Goal: Task Accomplishment & Management: Use online tool/utility

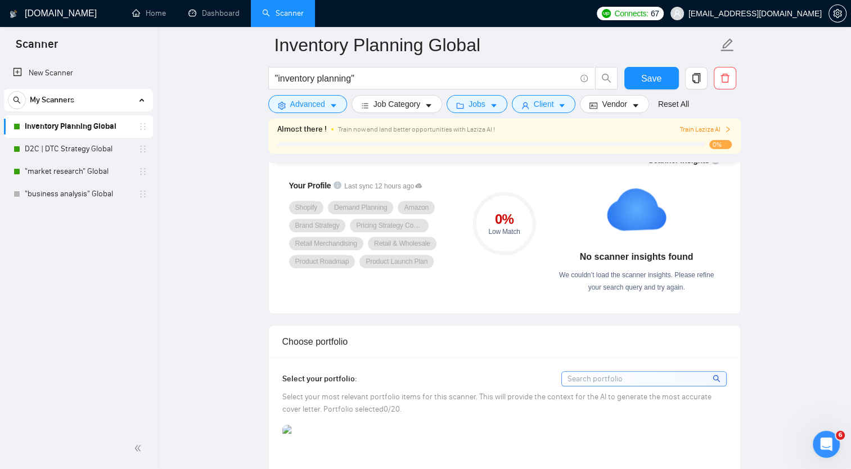
scroll to position [787, 0]
click at [208, 12] on link "Dashboard" at bounding box center [213, 13] width 51 height 10
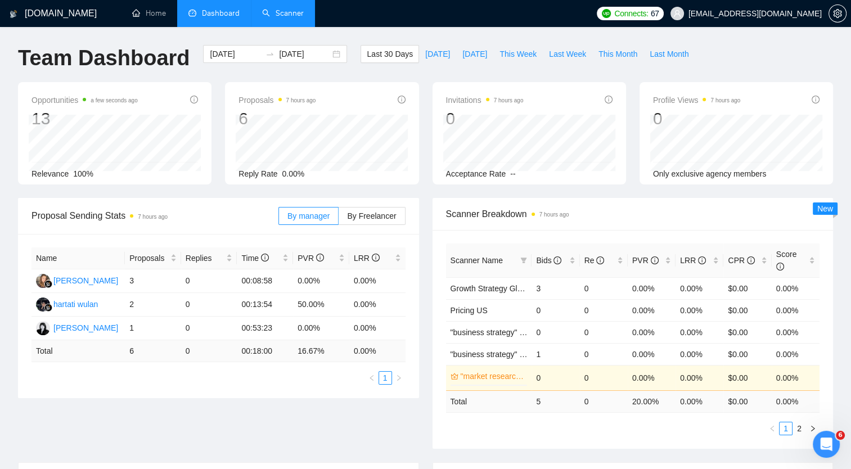
click at [280, 10] on link "Scanner" at bounding box center [283, 13] width 42 height 10
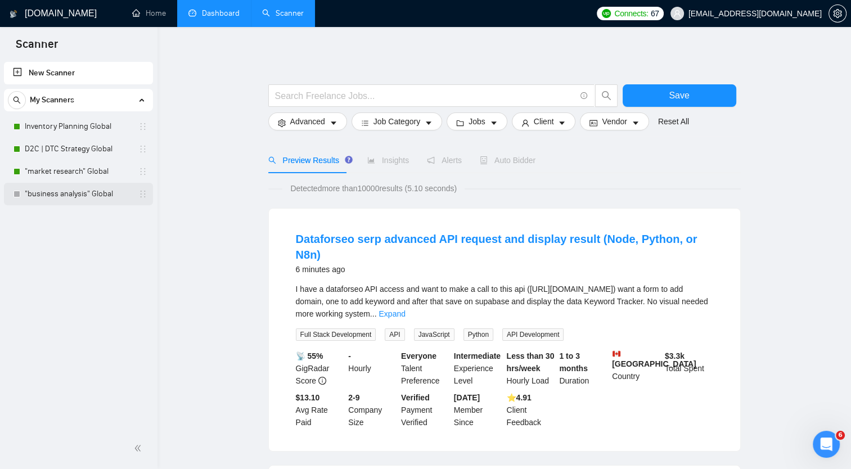
click at [62, 192] on link ""business analysis" Global" at bounding box center [78, 194] width 107 height 22
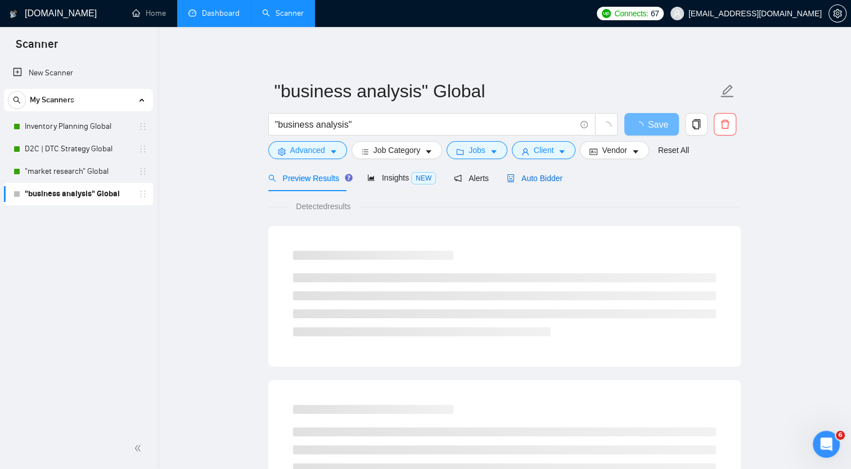
click at [519, 182] on span "Auto Bidder" at bounding box center [535, 178] width 56 height 9
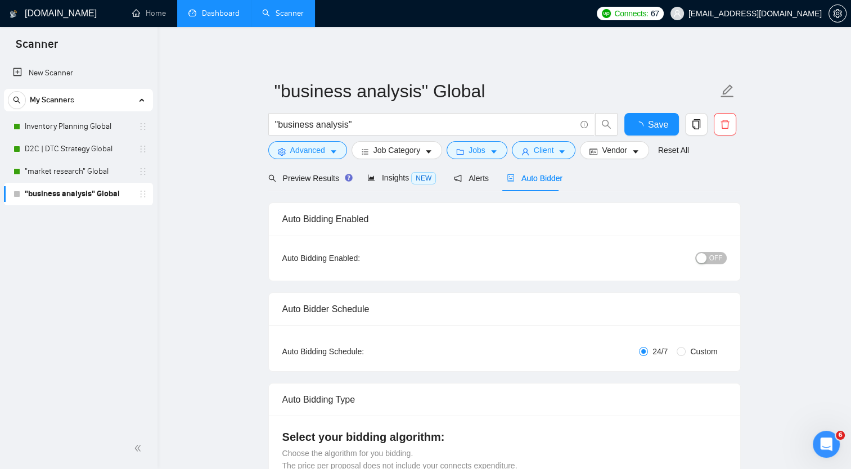
click at [705, 255] on div "button" at bounding box center [701, 258] width 10 height 10
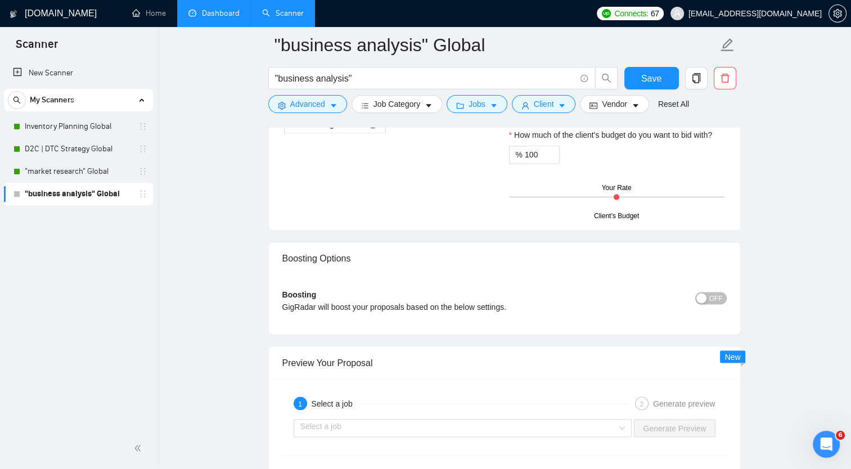
scroll to position [1856, 0]
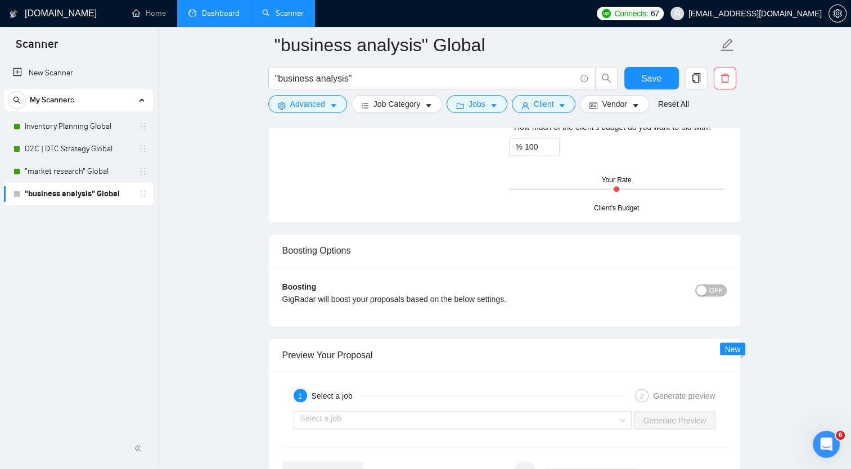
click at [715, 289] on span "OFF" at bounding box center [715, 290] width 13 height 12
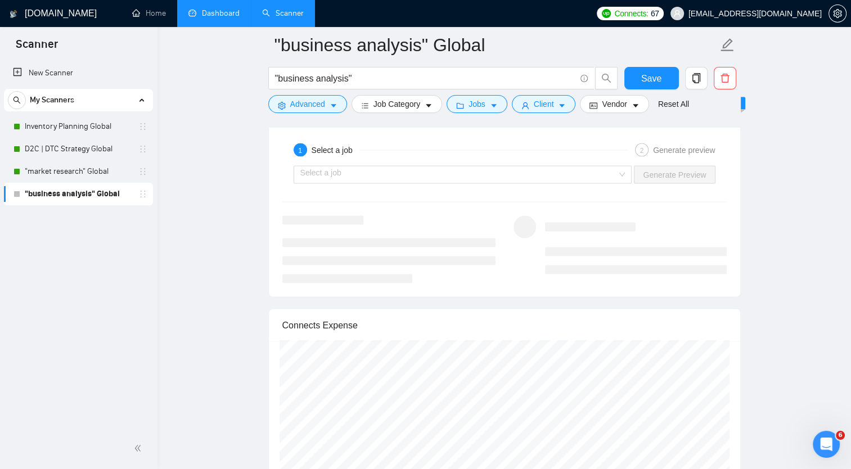
scroll to position [2081, 0]
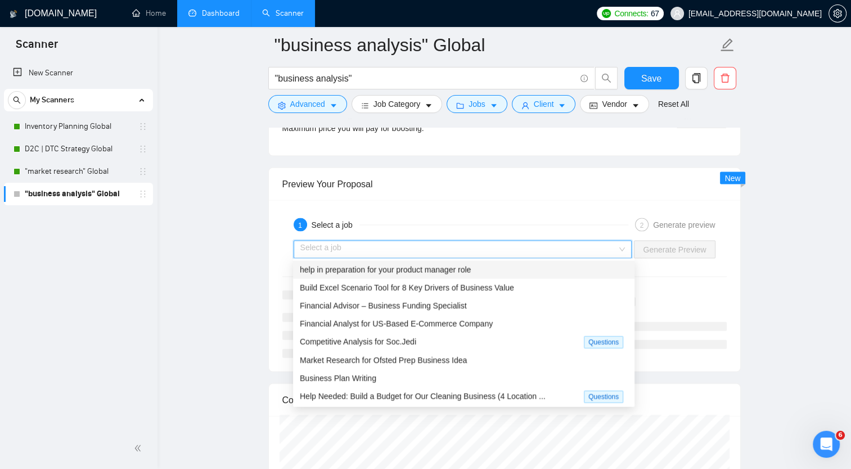
click at [617, 247] on input "search" at bounding box center [458, 249] width 317 height 17
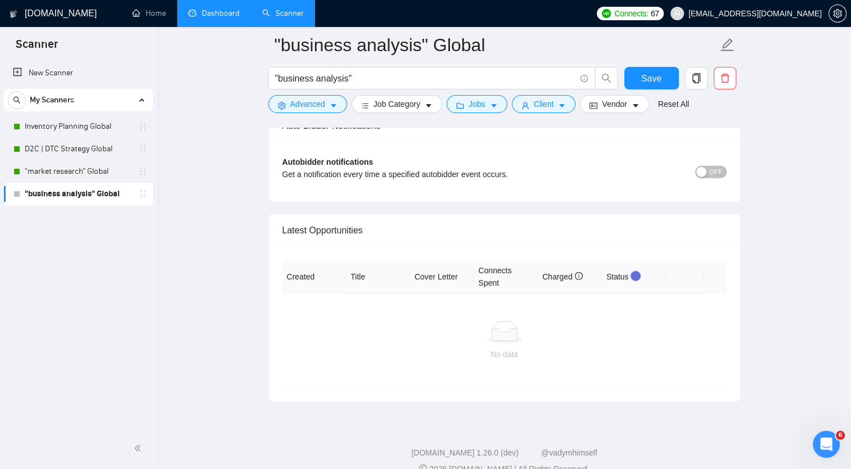
scroll to position [2187, 0]
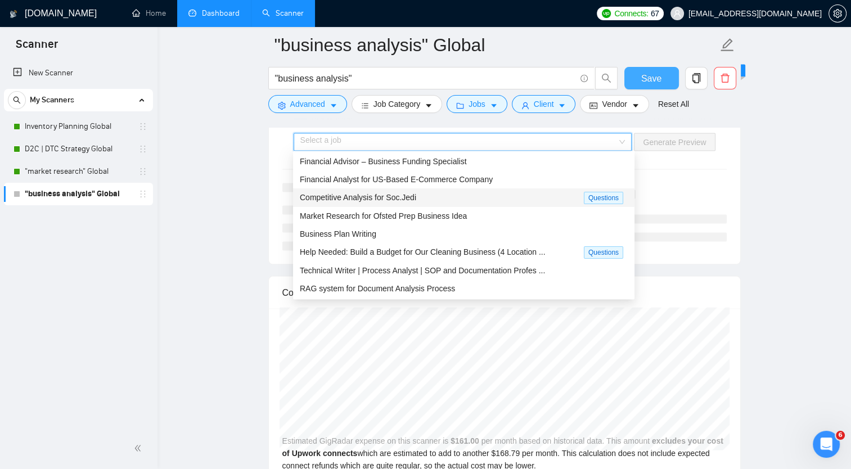
click at [646, 80] on span "Save" at bounding box center [651, 78] width 20 height 14
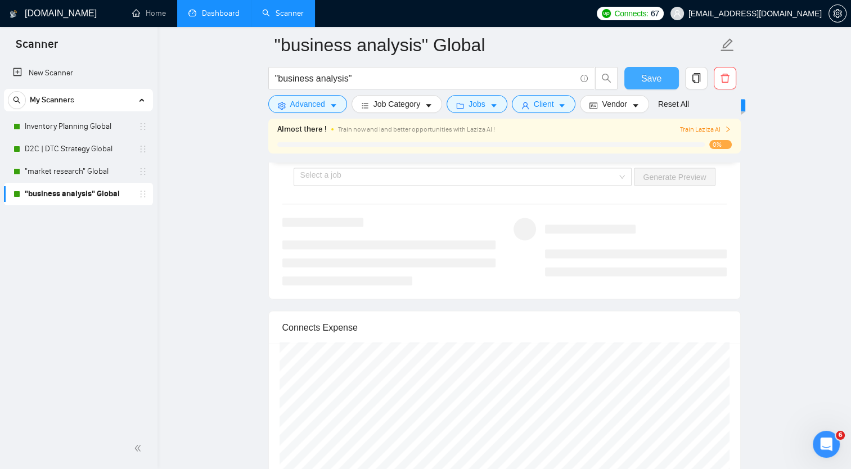
click at [639, 75] on button "Save" at bounding box center [651, 78] width 55 height 22
